Goal: Information Seeking & Learning: Learn about a topic

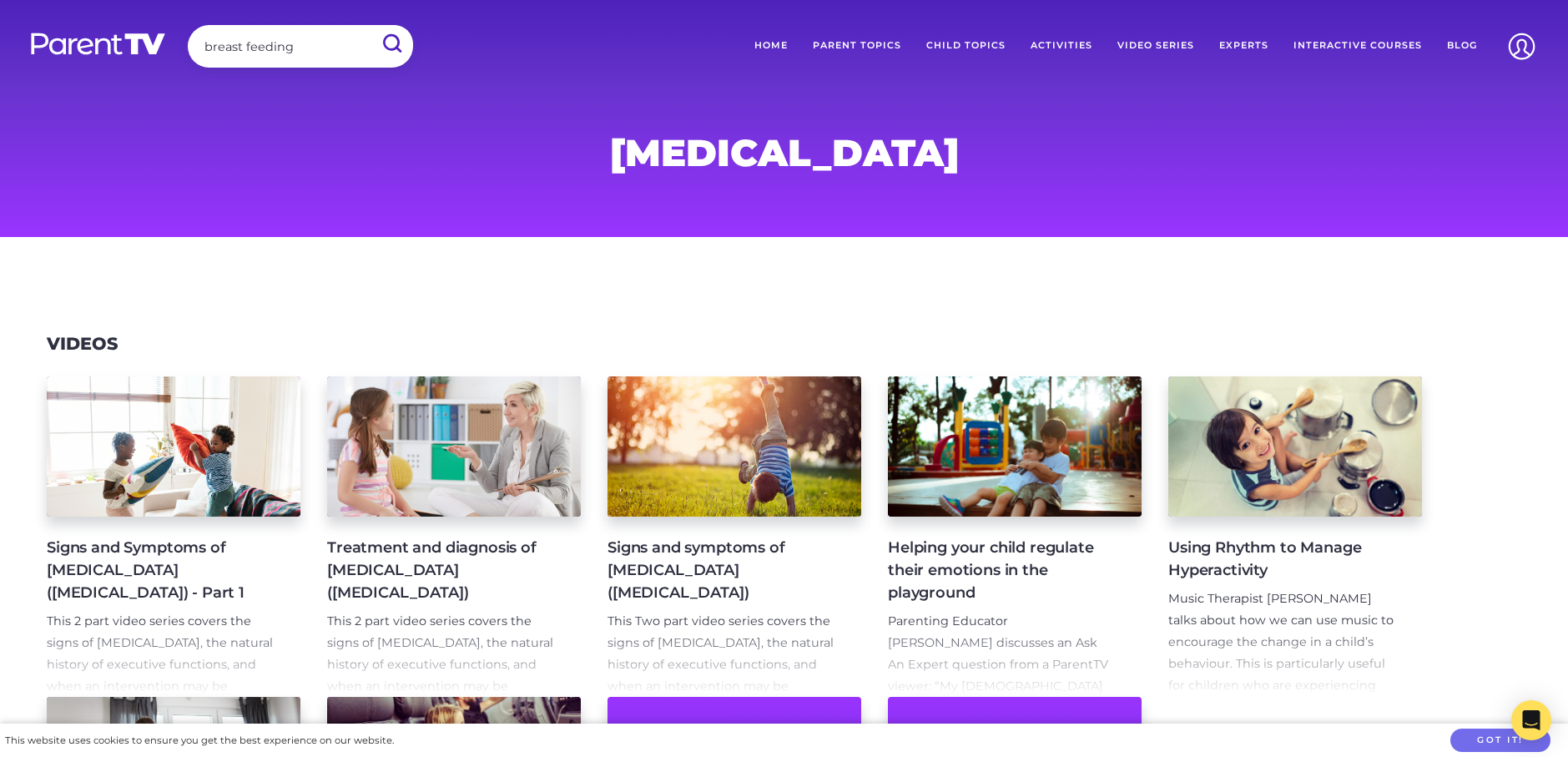
type input "breast feeding"
click at [370, 25] on input "submit" at bounding box center [392, 44] width 44 height 38
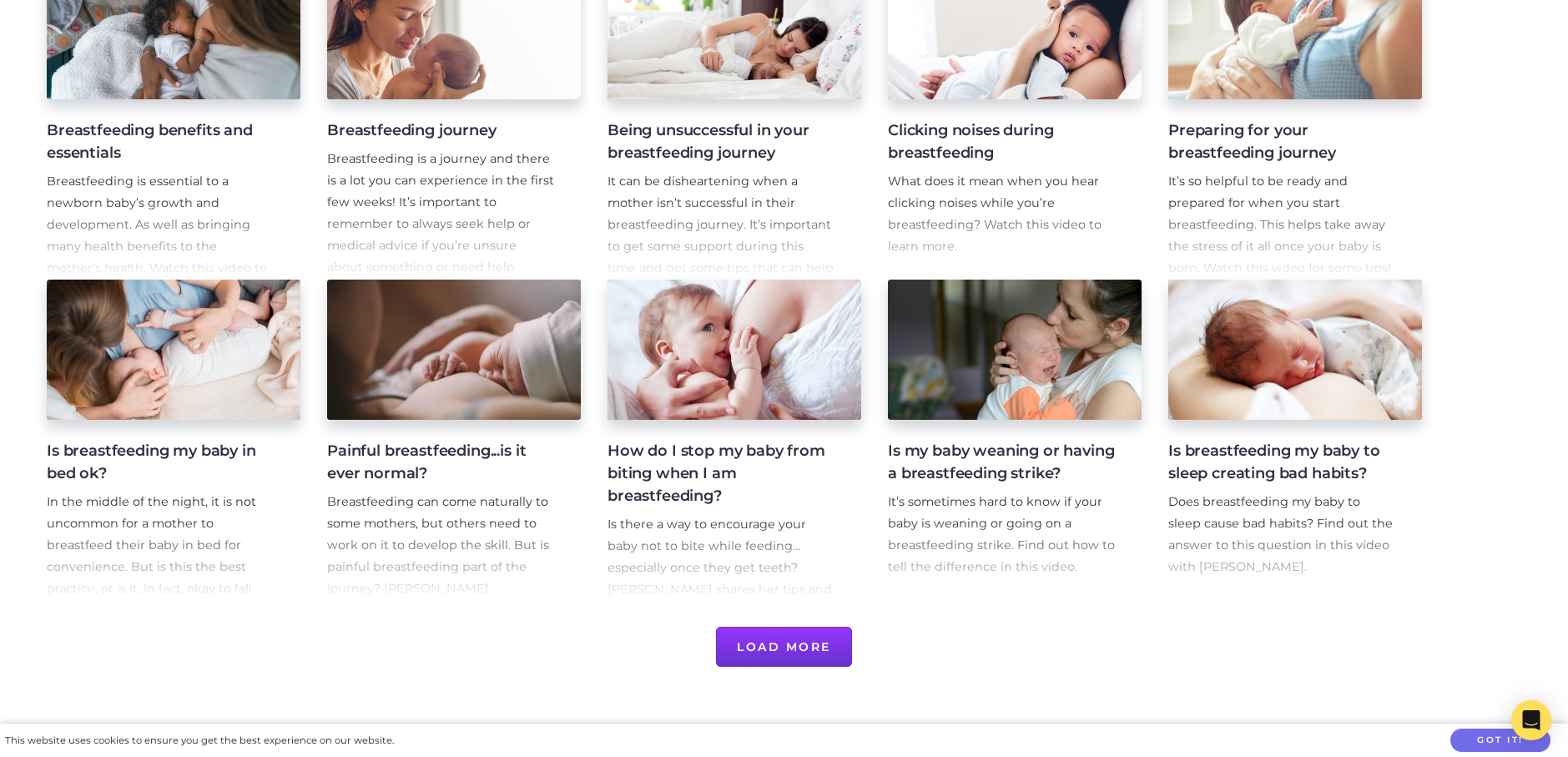
scroll to position [501, 0]
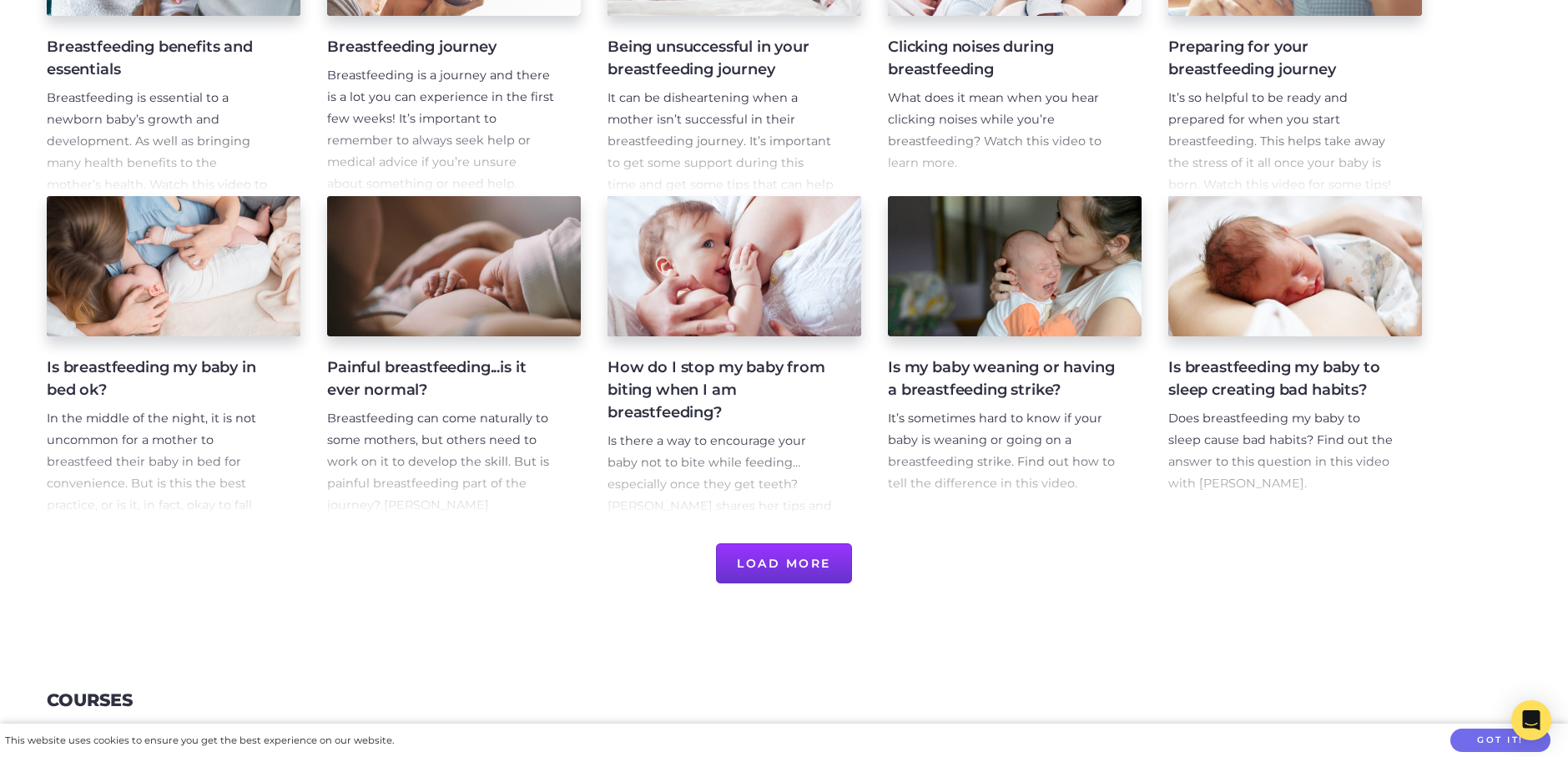
drag, startPoint x: 809, startPoint y: 573, endPoint x: 802, endPoint y: 565, distance: 10.6
click at [809, 573] on button "Load More" at bounding box center [783, 563] width 136 height 40
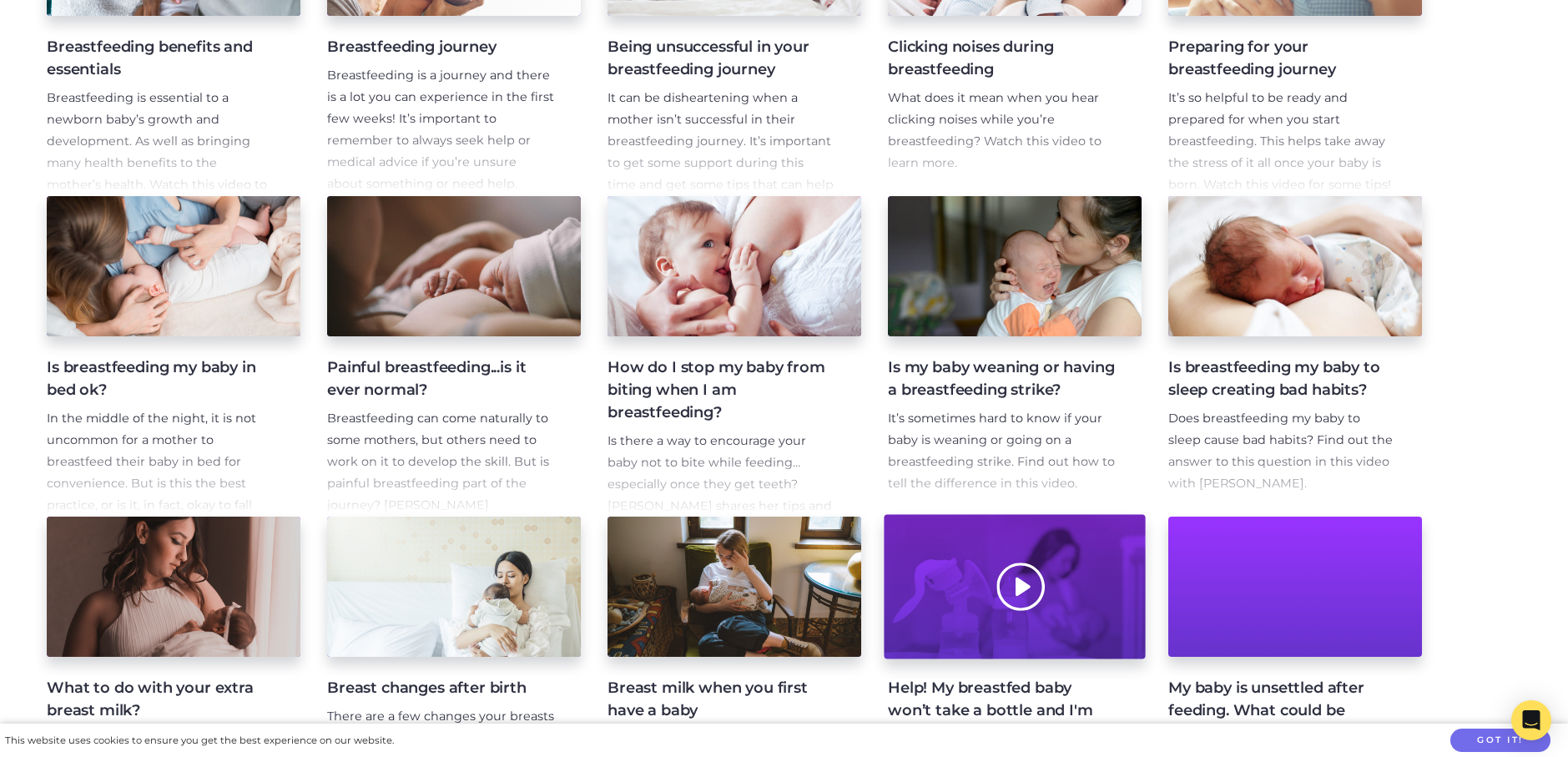
scroll to position [0, 0]
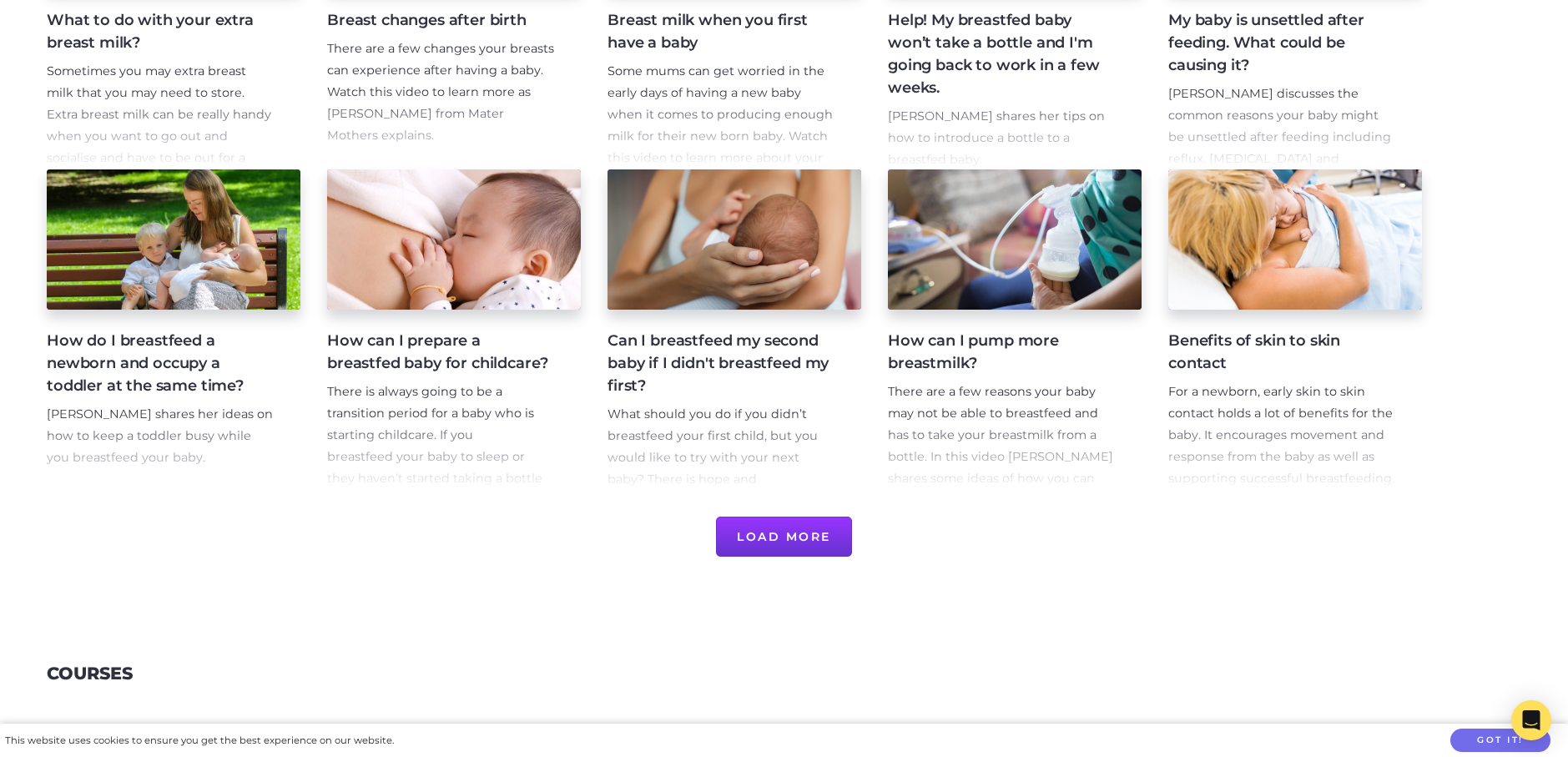
click at [807, 526] on button "Load More" at bounding box center [783, 537] width 136 height 40
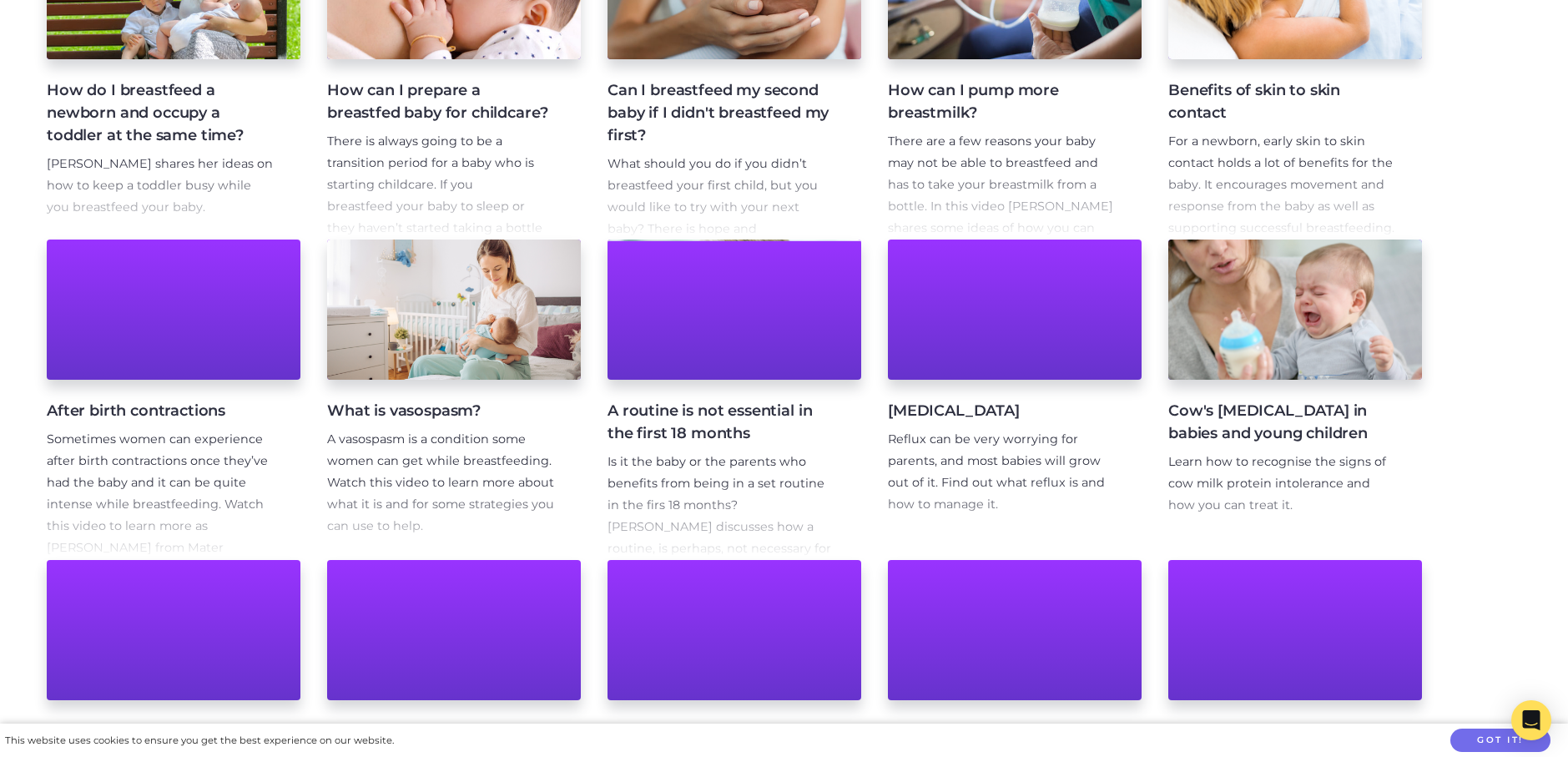
scroll to position [1836, 0]
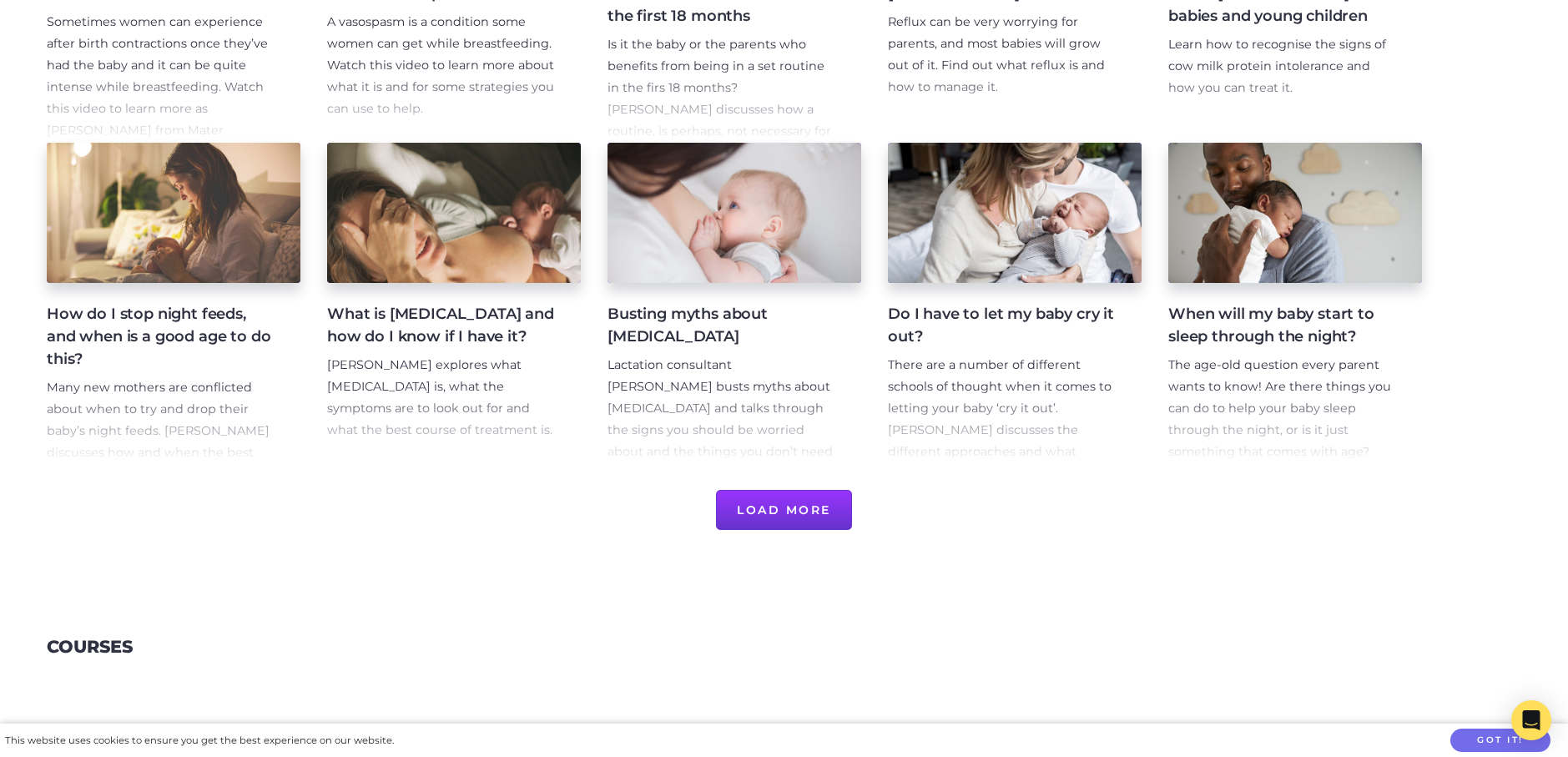
click at [811, 503] on button "Load More" at bounding box center [783, 510] width 136 height 40
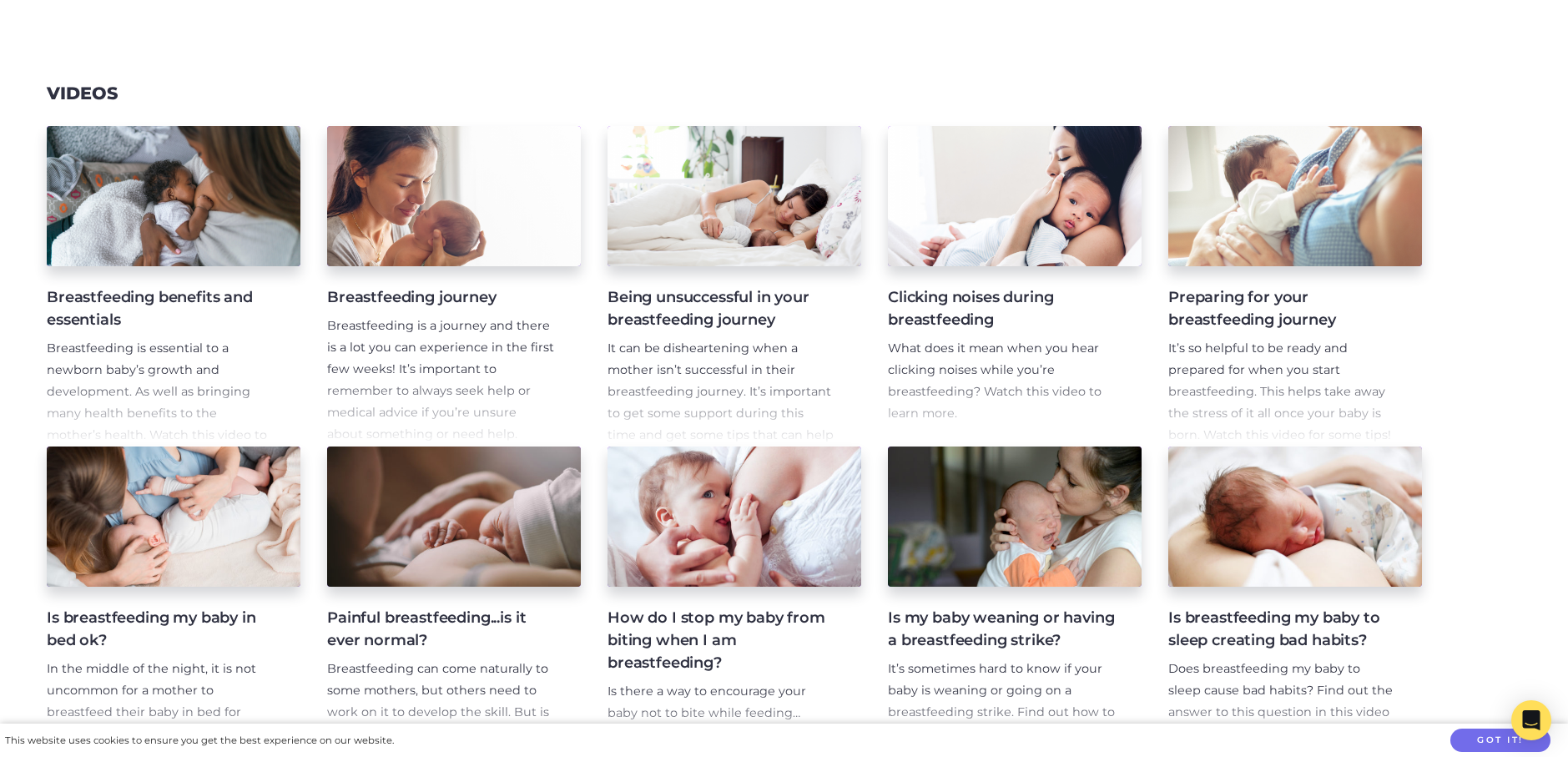
scroll to position [0, 0]
